Goal: Task Accomplishment & Management: Use online tool/utility

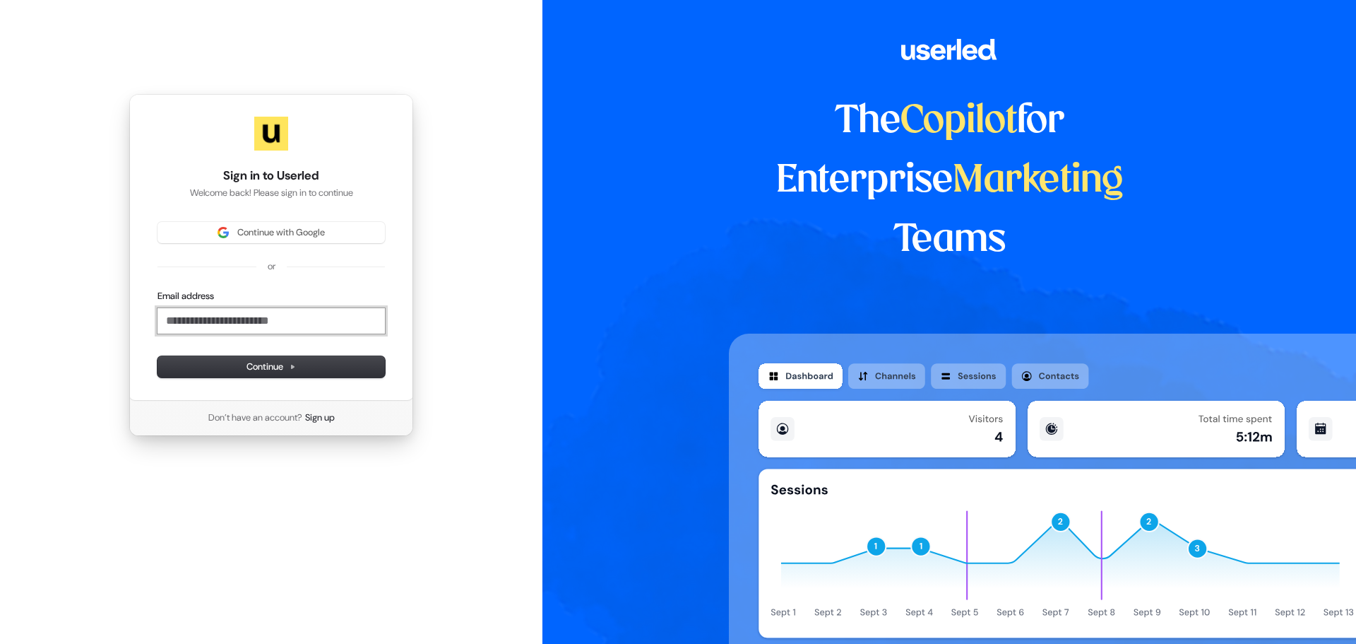
click at [288, 312] on input "Email address" at bounding box center [271, 320] width 227 height 25
click at [297, 295] on div "Email address" at bounding box center [271, 296] width 227 height 13
click at [297, 313] on input "Email address" at bounding box center [271, 320] width 227 height 25
click at [297, 305] on div "Email address" at bounding box center [271, 312] width 227 height 44
click at [297, 314] on input "Email address" at bounding box center [271, 320] width 227 height 25
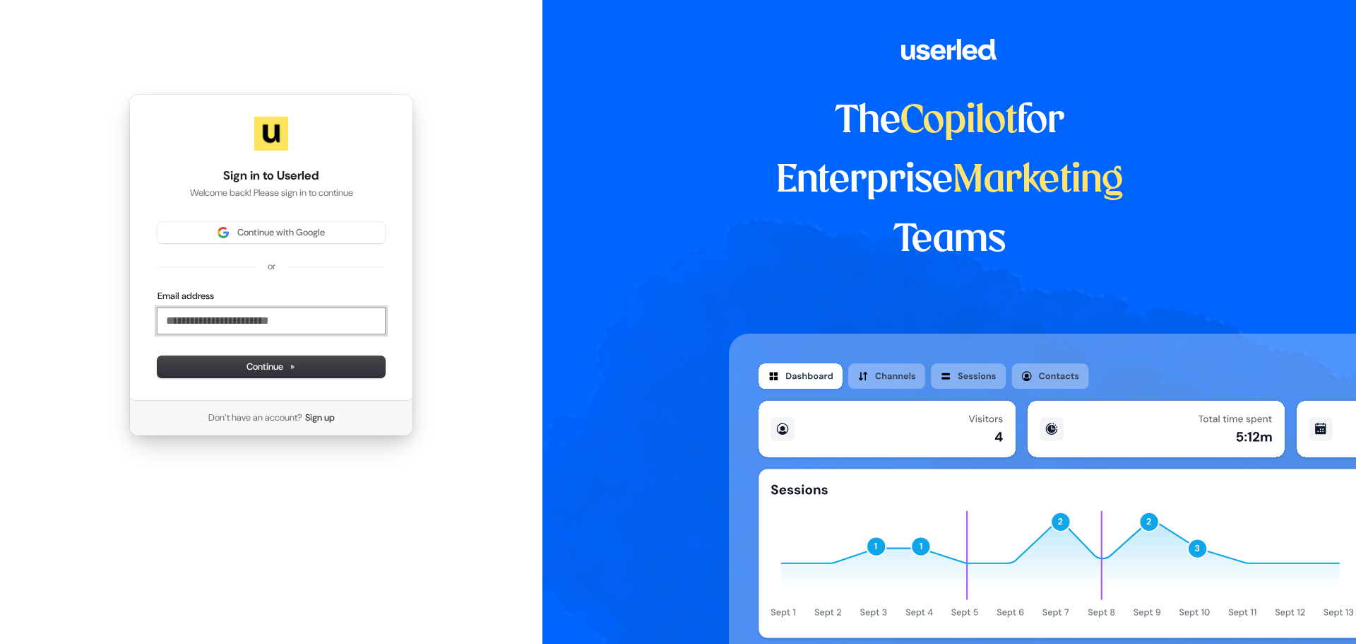
click at [297, 314] on input "Email address" at bounding box center [271, 320] width 227 height 25
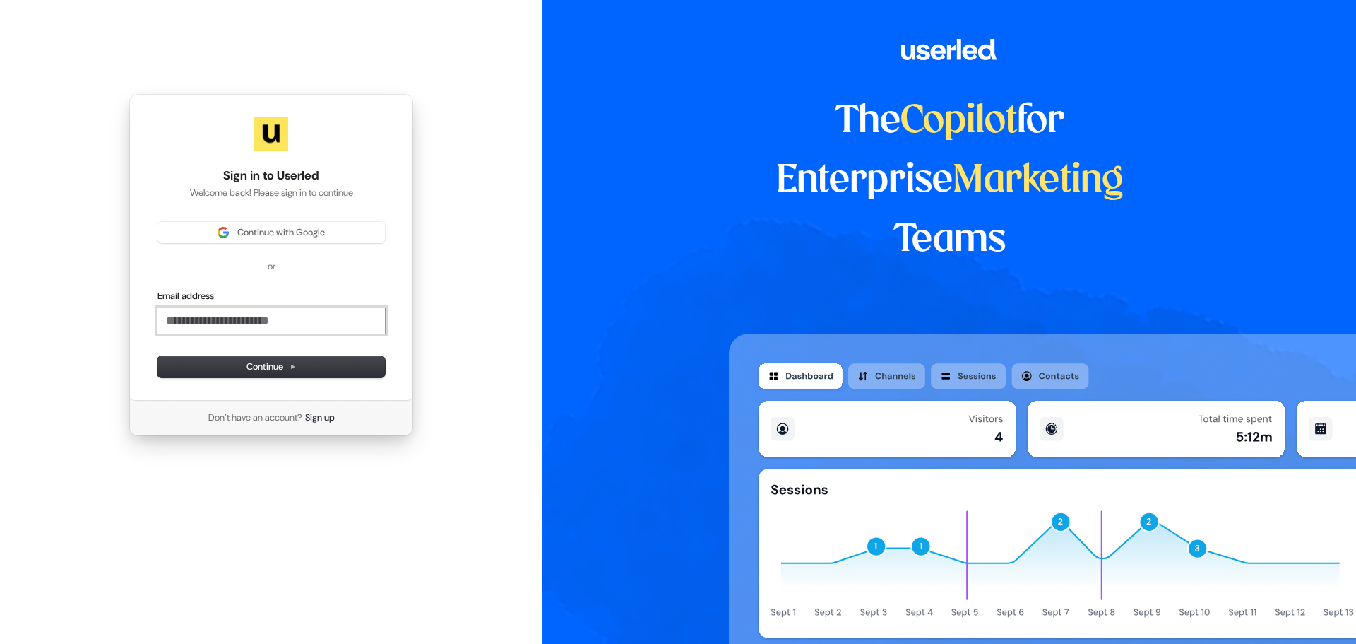
drag, startPoint x: 297, startPoint y: 314, endPoint x: 284, endPoint y: 311, distance: 13.0
click at [284, 311] on input "Email address" at bounding box center [271, 320] width 227 height 25
click at [158, 290] on button "submit" at bounding box center [158, 290] width 0 height 0
type input "**********"
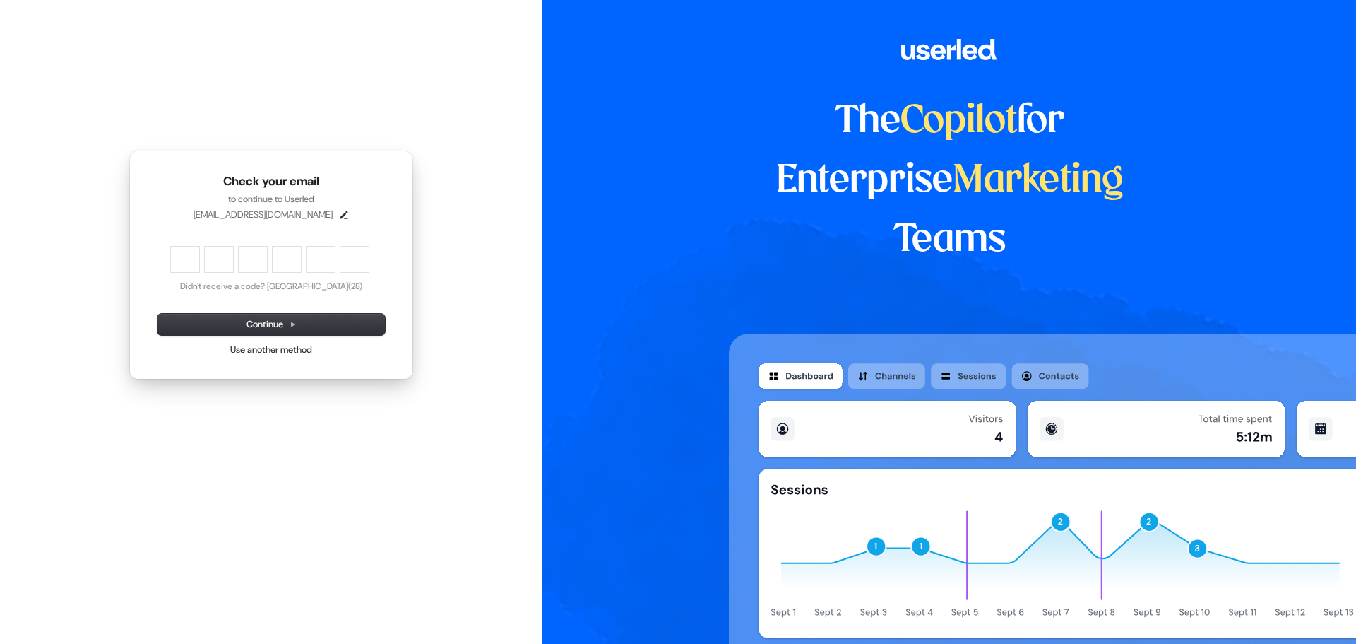
click at [223, 45] on div "Check your email to continue to Userled [EMAIL_ADDRESS][DOMAIN_NAME] Enter the …" at bounding box center [271, 265] width 543 height 530
click at [221, 44] on div "Check your email to continue to Userled [EMAIL_ADDRESS][DOMAIN_NAME] Enter the …" at bounding box center [271, 265] width 543 height 530
click at [179, 261] on input "Enter verification code. Digit 1" at bounding box center [185, 259] width 28 height 25
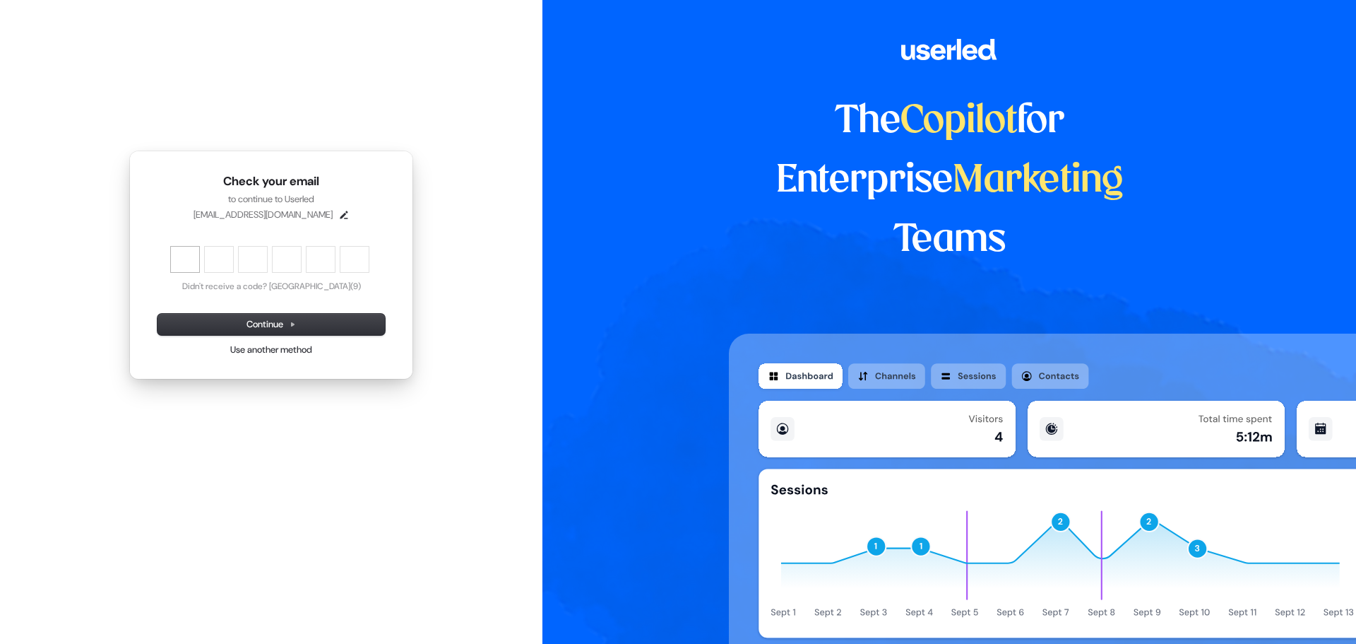
type input "******"
type input "*"
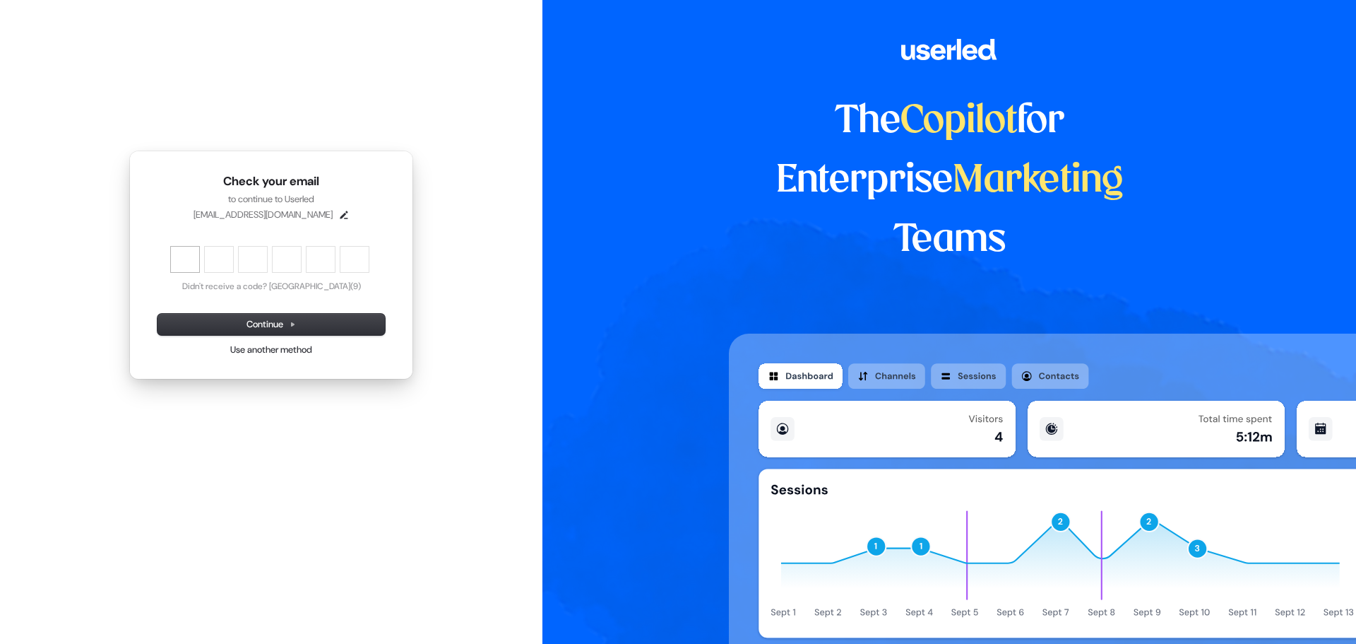
type input "*"
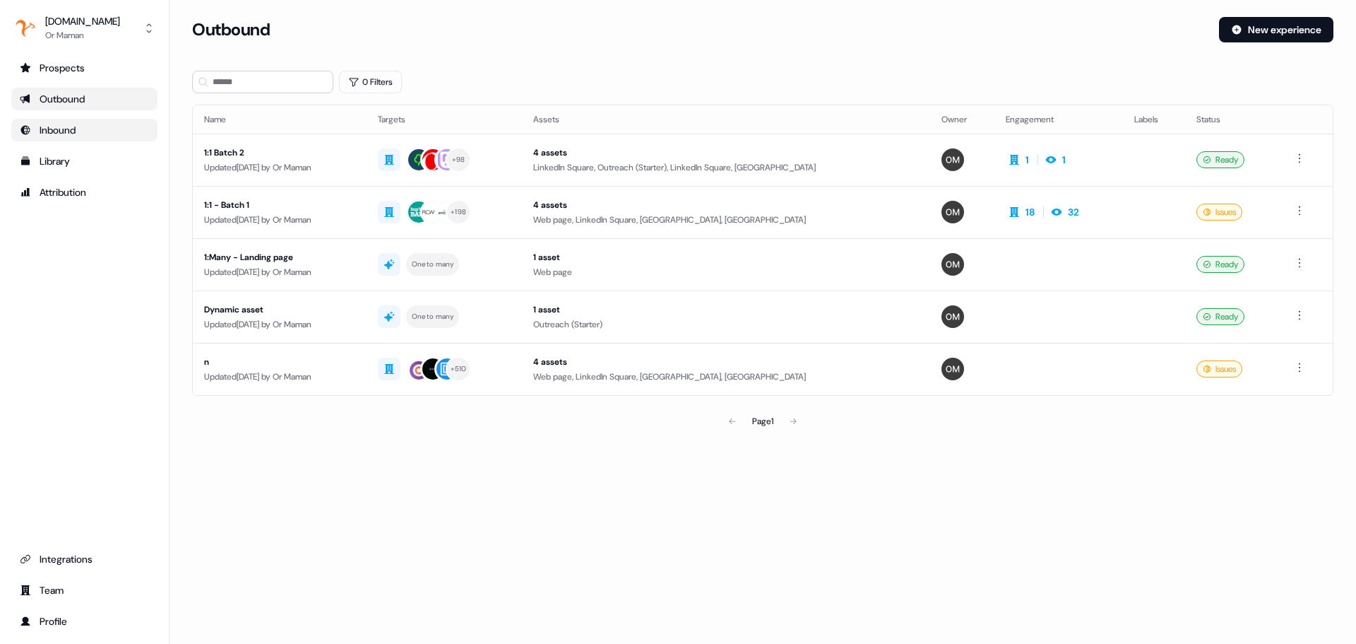
click at [100, 135] on div "Inbound" at bounding box center [84, 130] width 129 height 14
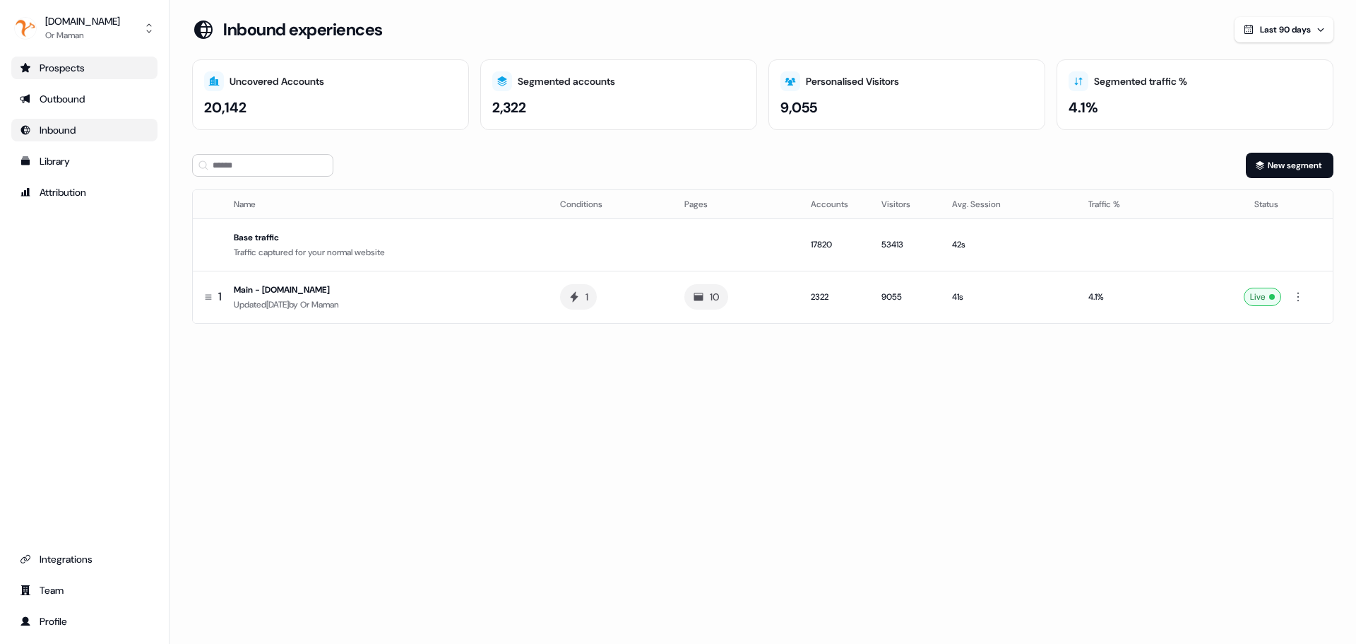
click at [105, 71] on div "Prospects" at bounding box center [84, 68] width 129 height 14
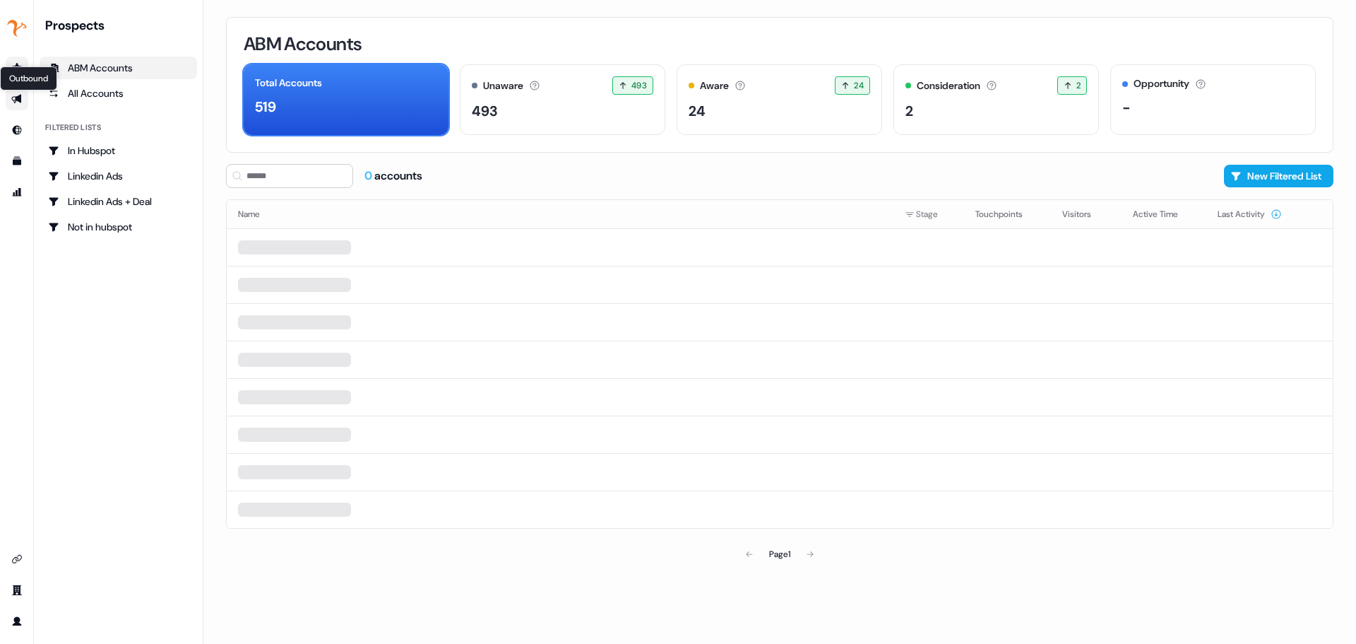
click at [20, 102] on icon "Go to outbound experience" at bounding box center [16, 99] width 10 height 9
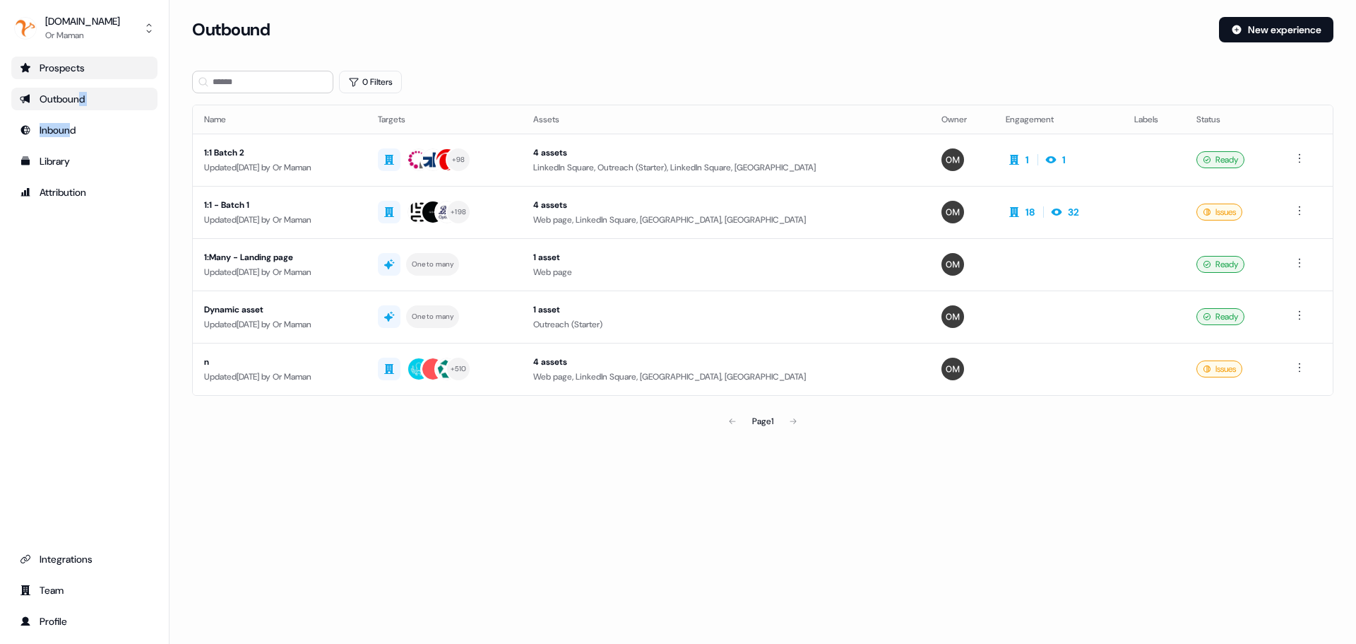
drag, startPoint x: 71, startPoint y: 127, endPoint x: 79, endPoint y: 97, distance: 31.4
click at [79, 97] on ul "Prospects Outbound Inbound Library Attribution" at bounding box center [84, 130] width 146 height 147
click at [79, 97] on div "Outbound" at bounding box center [84, 99] width 129 height 14
click at [96, 103] on div "Outbound" at bounding box center [84, 99] width 129 height 14
click at [564, 78] on div "0 Filters" at bounding box center [763, 82] width 1142 height 23
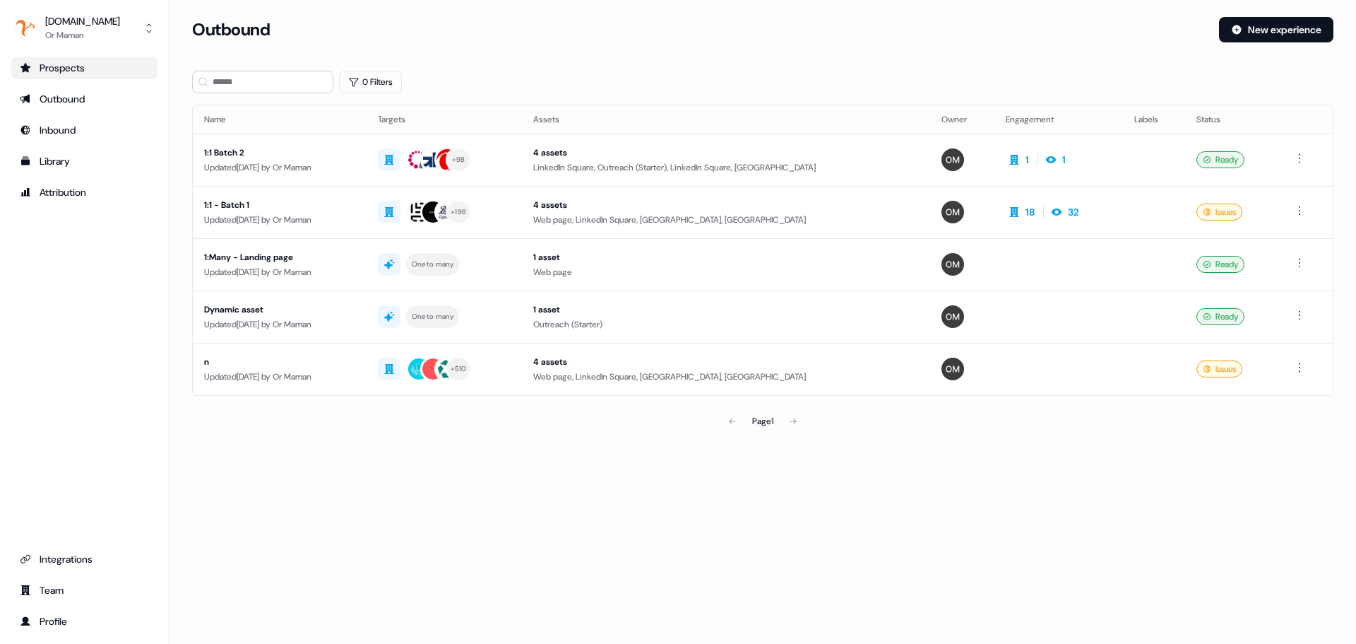
click at [564, 78] on div "0 Filters" at bounding box center [763, 82] width 1142 height 23
click at [367, 157] on td "1:1 Batch 2 Updated [DATE] by Or Maman" at bounding box center [280, 160] width 174 height 52
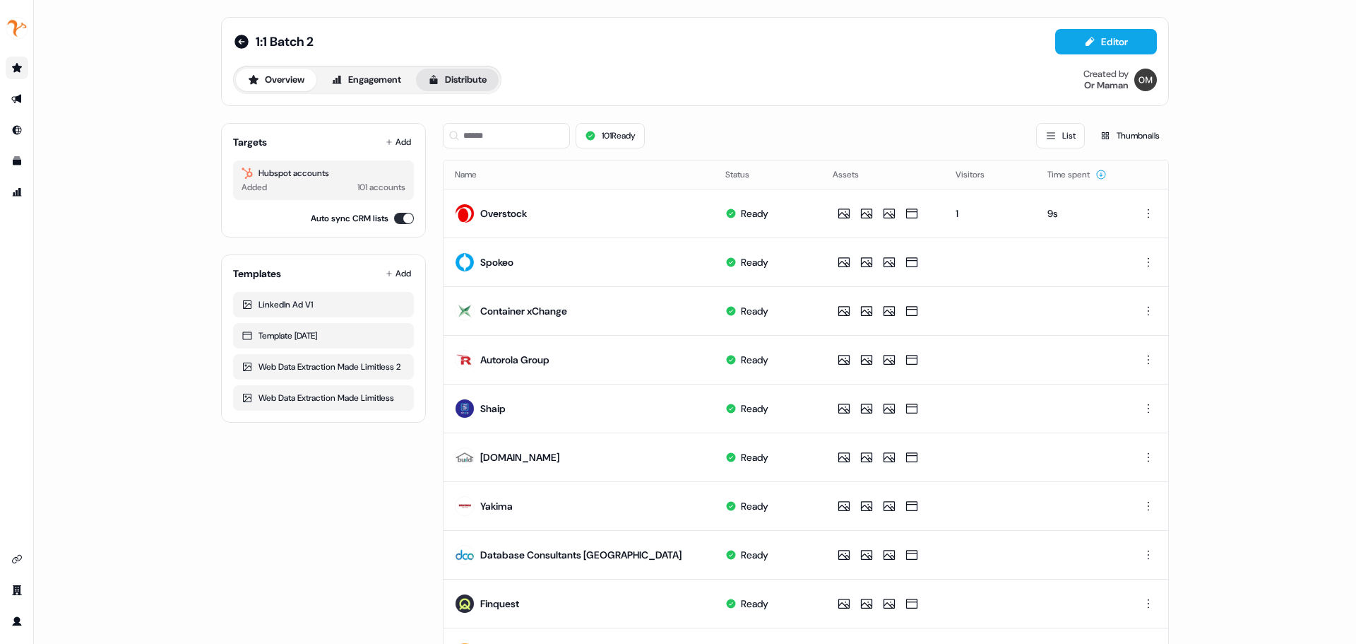
click at [454, 83] on button "Distribute" at bounding box center [457, 80] width 83 height 23
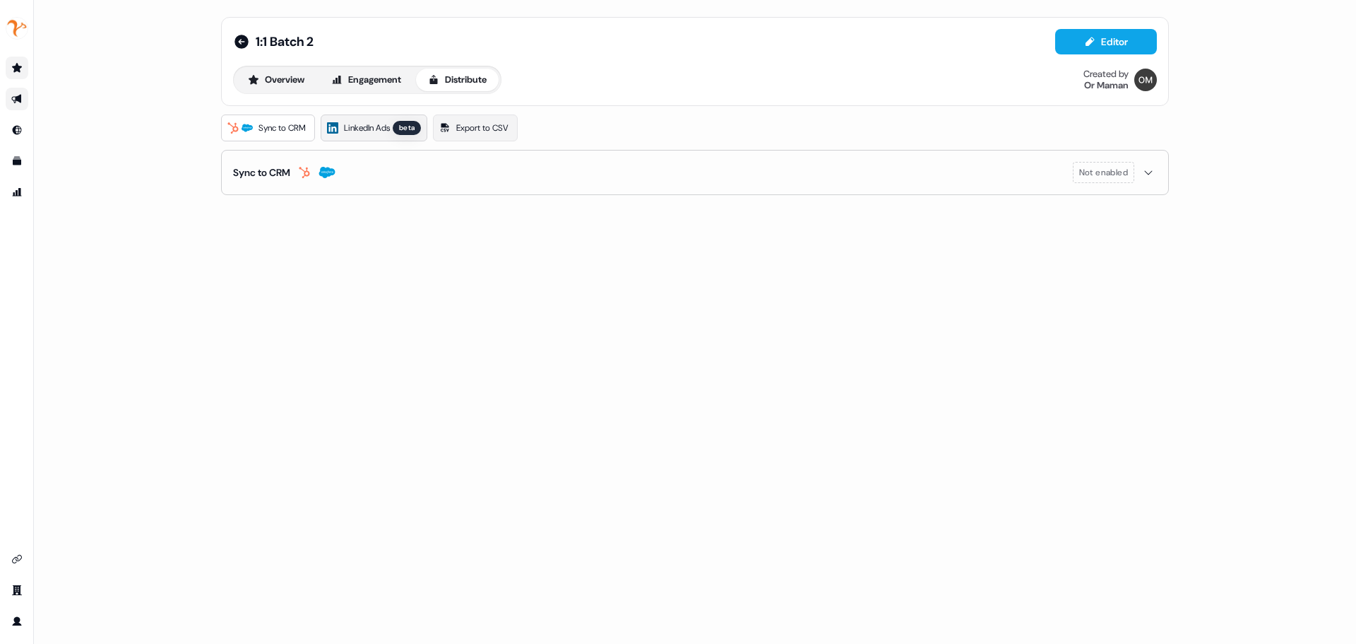
click at [392, 135] on link "LinkedIn Ads beta" at bounding box center [374, 127] width 107 height 27
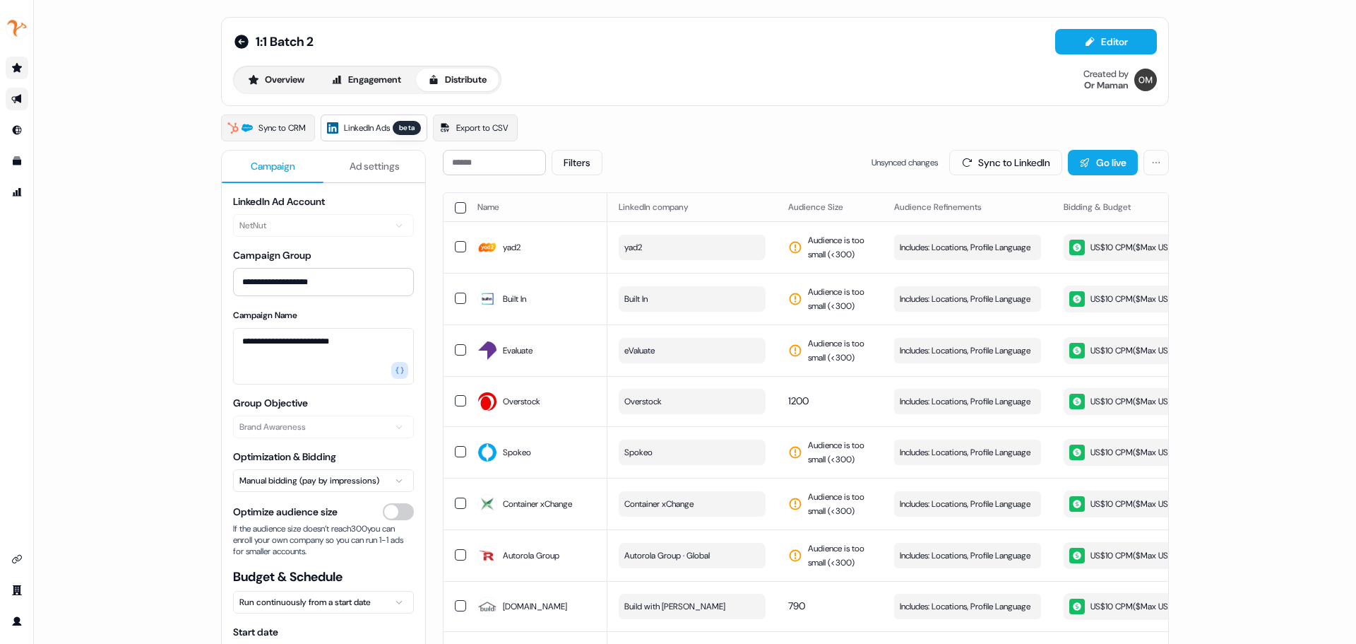
scroll to position [71, 0]
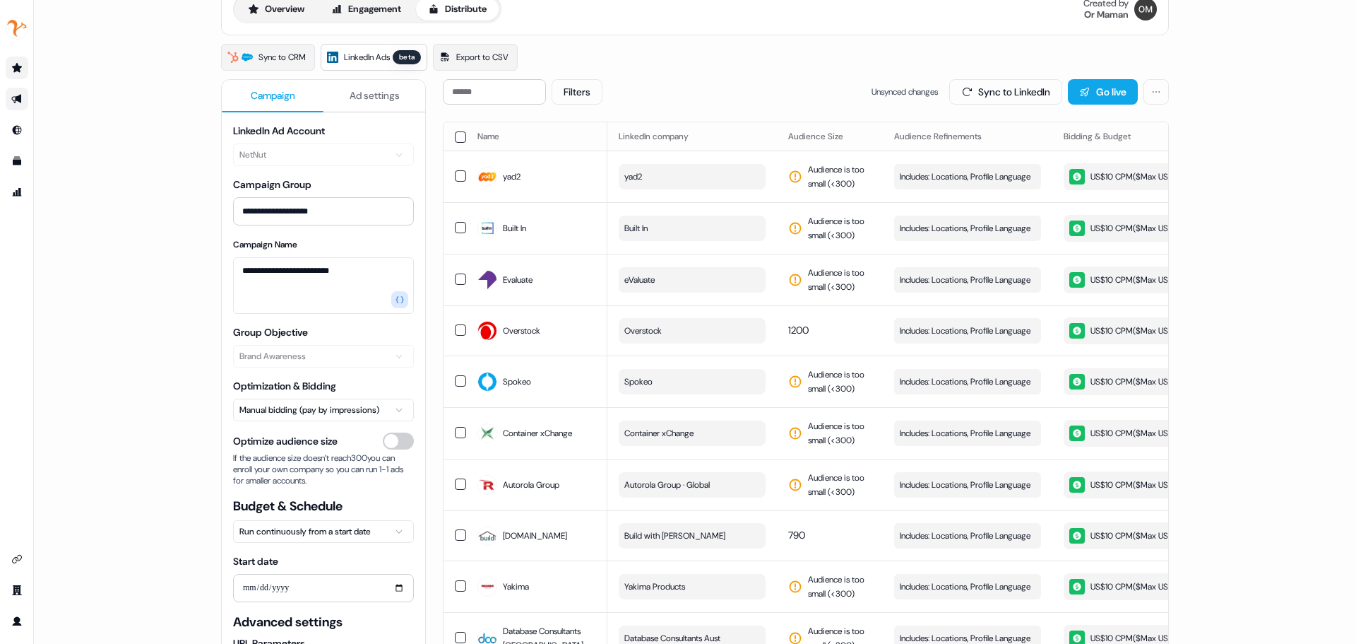
click at [846, 80] on div "Filters Unsynced changes Sync to LinkedIn Go live" at bounding box center [806, 91] width 726 height 25
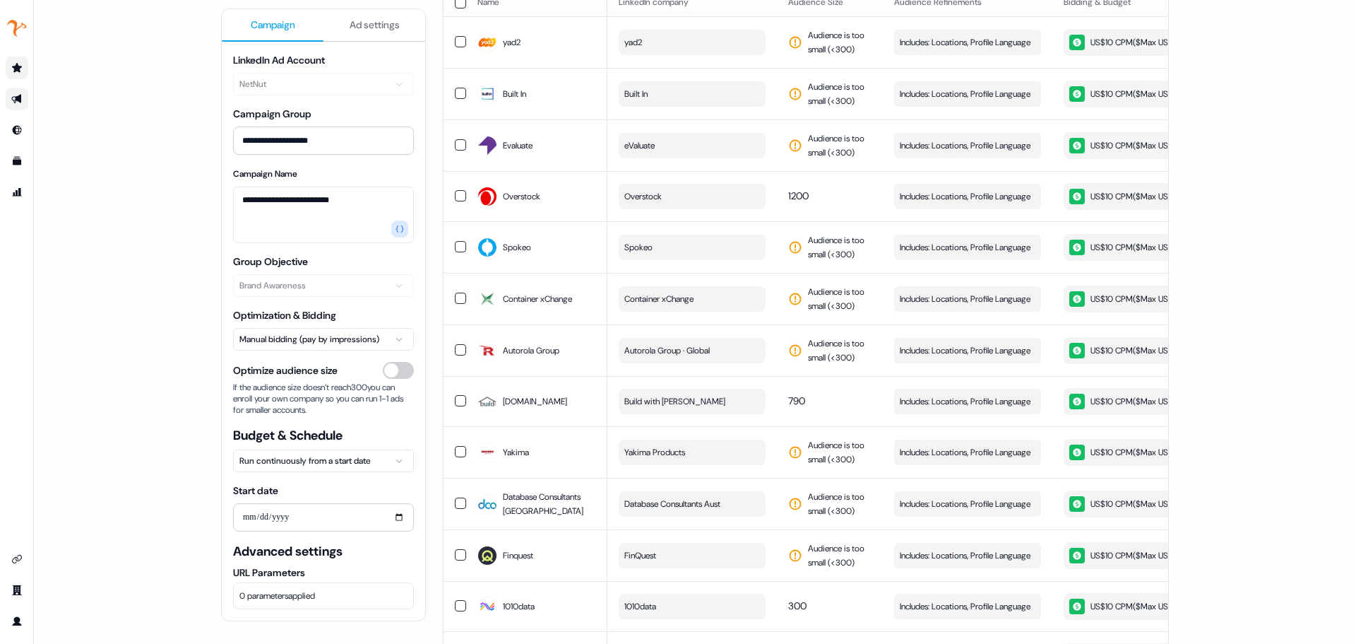
scroll to position [0, 0]
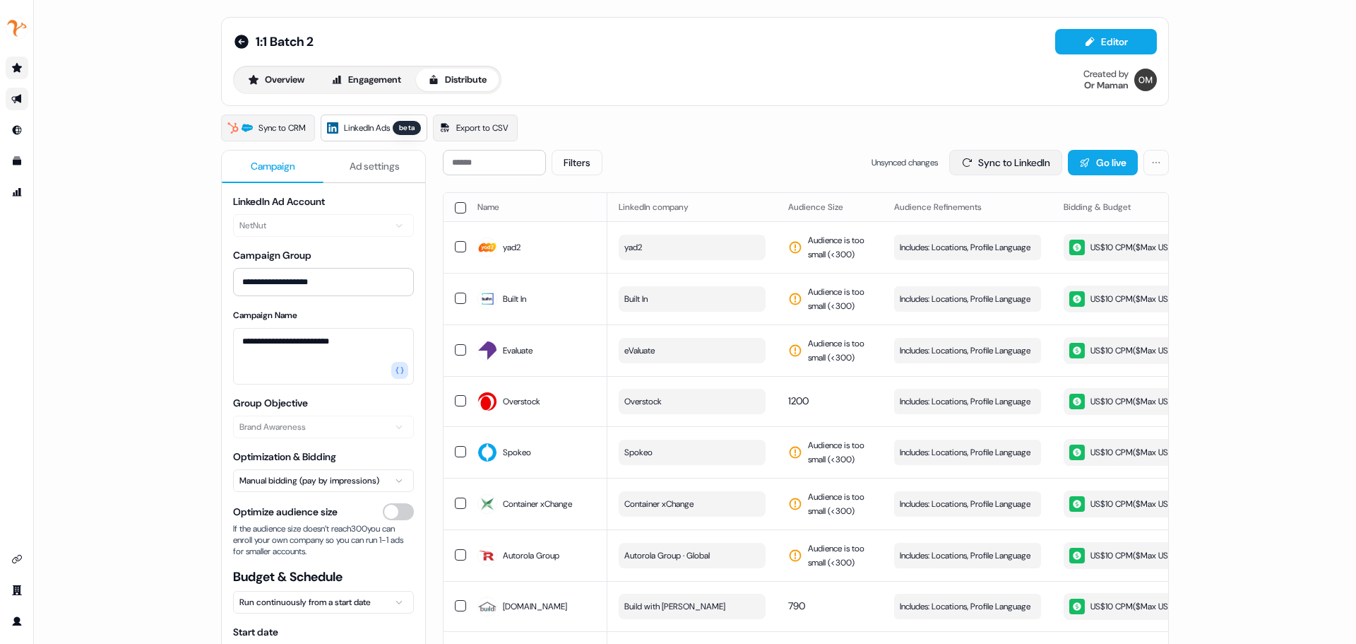
click at [1046, 160] on button "Sync to LinkedIn" at bounding box center [1006, 162] width 113 height 25
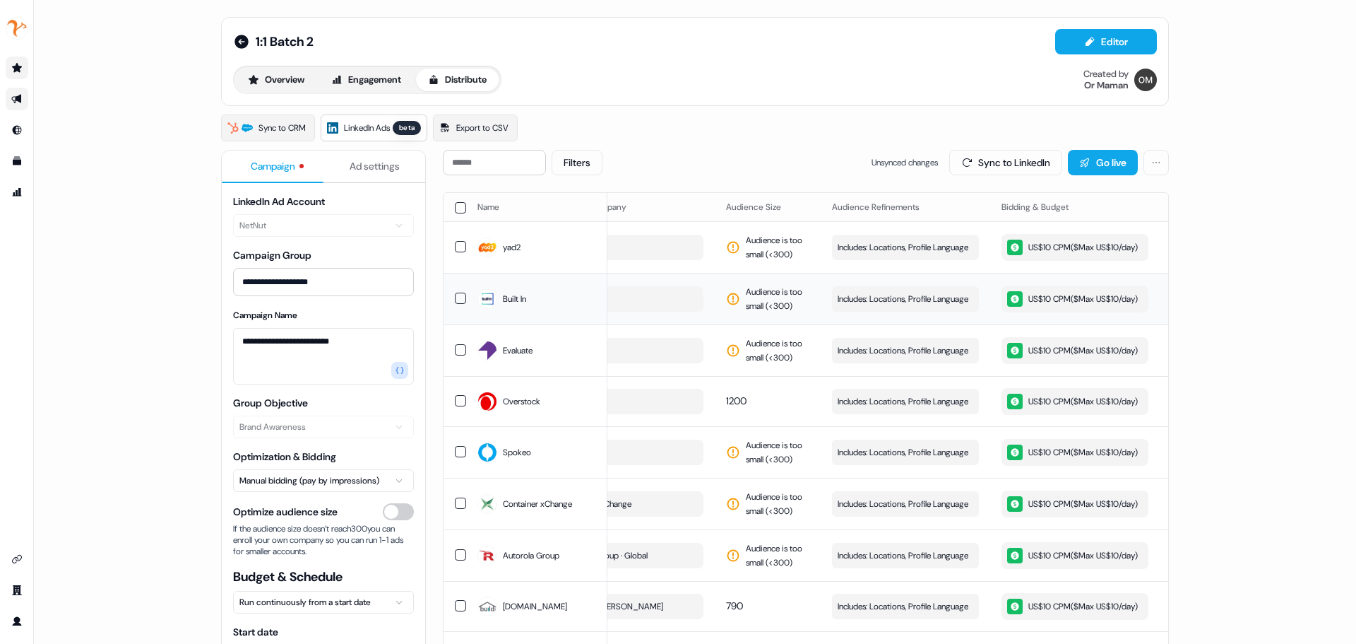
drag, startPoint x: 1008, startPoint y: 290, endPoint x: 1048, endPoint y: 285, distance: 40.0
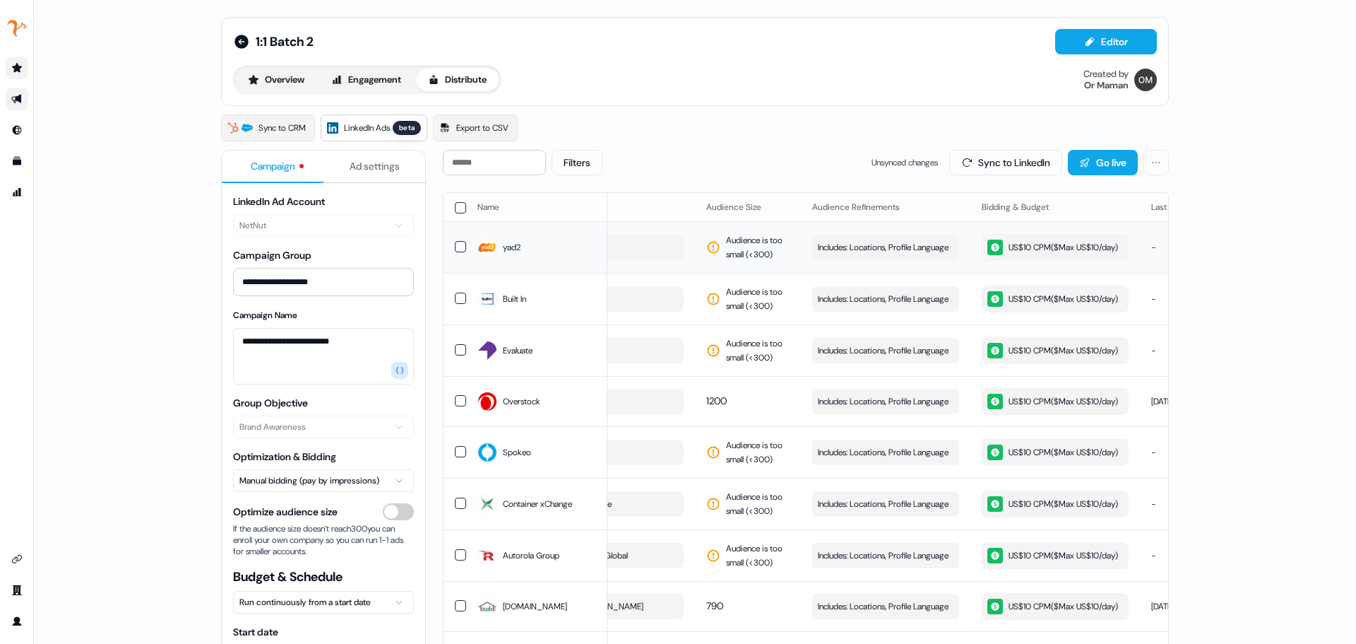
click at [1049, 255] on div "US$10 CPM ($ Max US$10/day )" at bounding box center [1053, 248] width 131 height 16
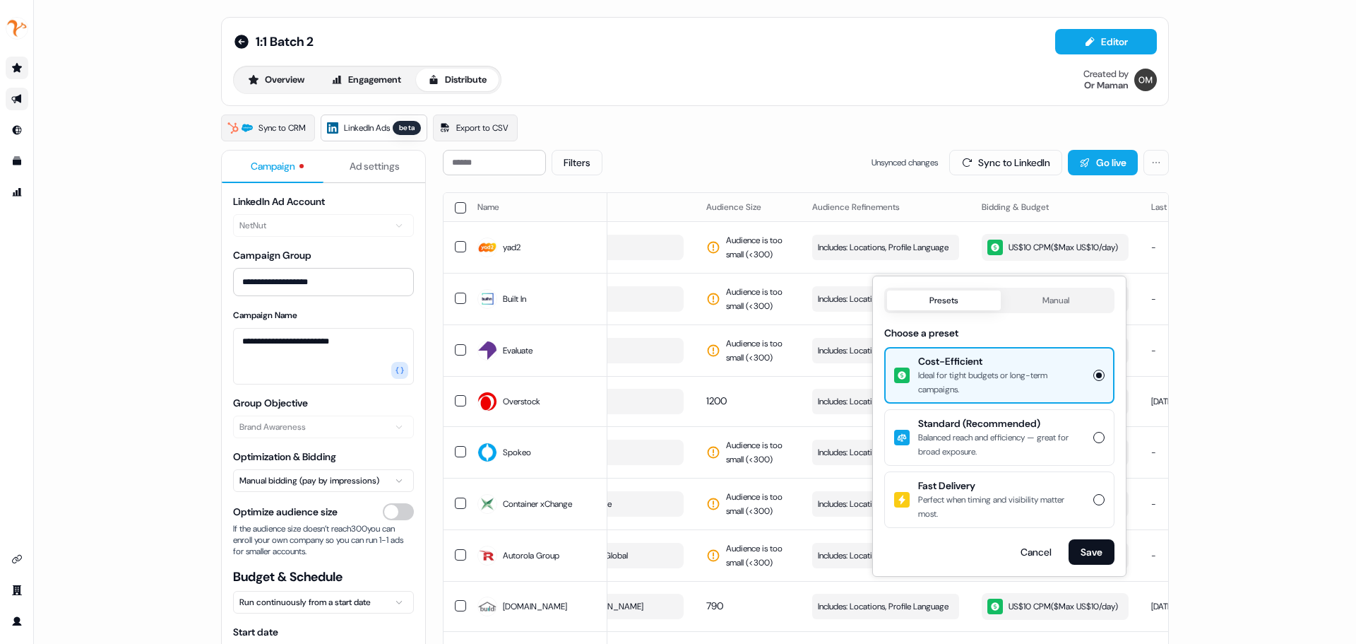
click at [1260, 291] on div "**********" at bounding box center [695, 322] width 1323 height 644
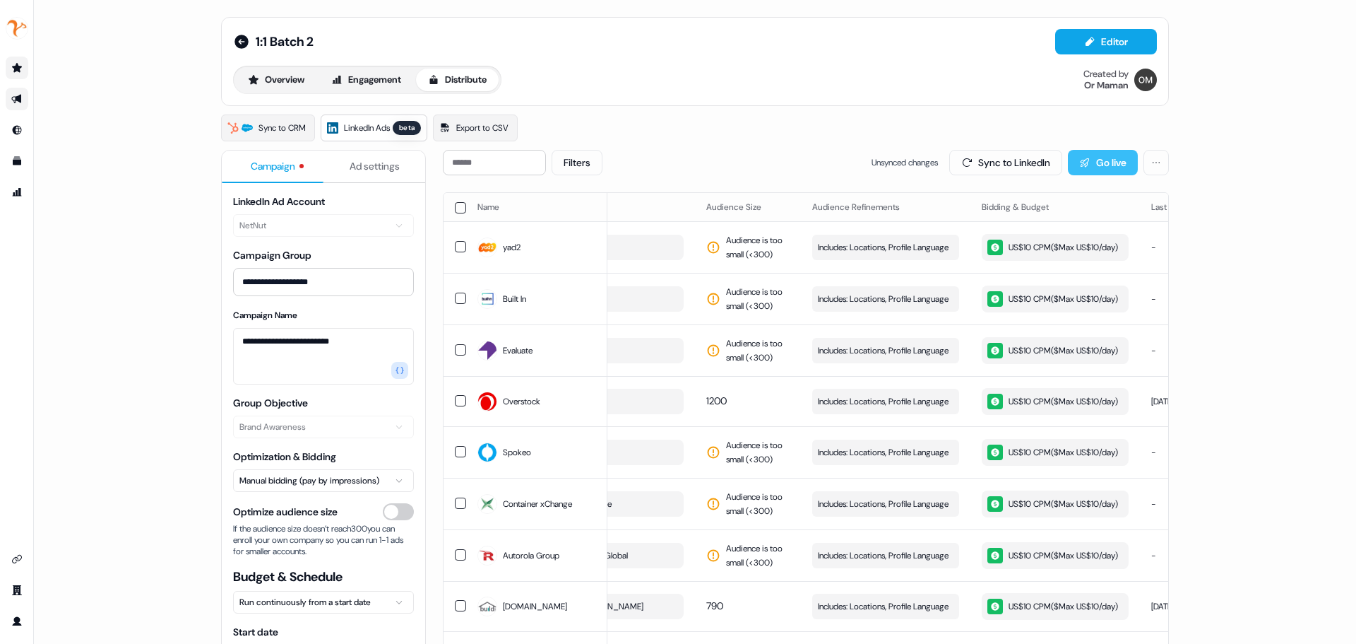
click at [1088, 165] on button "Go live" at bounding box center [1103, 162] width 70 height 25
